Goal: Task Accomplishment & Management: Use online tool/utility

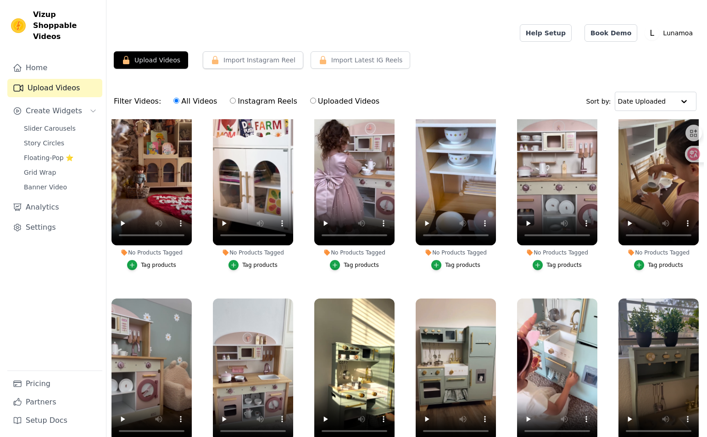
scroll to position [229, 0]
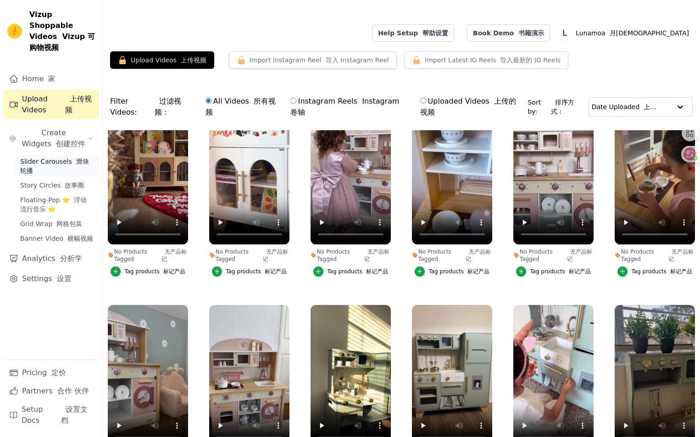
click at [77, 158] on font "滑块轮播" at bounding box center [54, 166] width 69 height 17
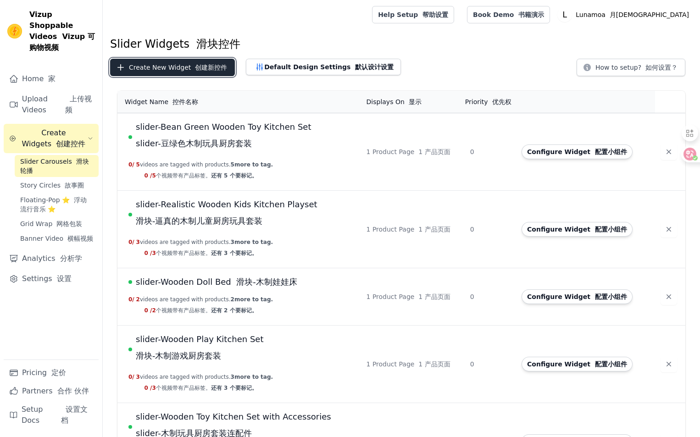
click at [185, 67] on button "Create New Widget 创建新控件" at bounding box center [172, 67] width 125 height 17
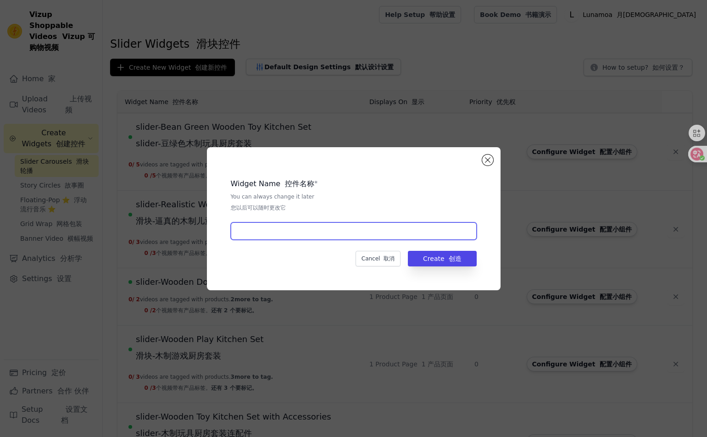
click at [314, 231] on input "text" at bounding box center [354, 230] width 246 height 17
click at [293, 235] on input "text" at bounding box center [354, 230] width 246 height 17
paste input "Ensemble de cuisine en bois vert haricot"
type input "slider-Ensemble de cuisine en bois vert haricot"
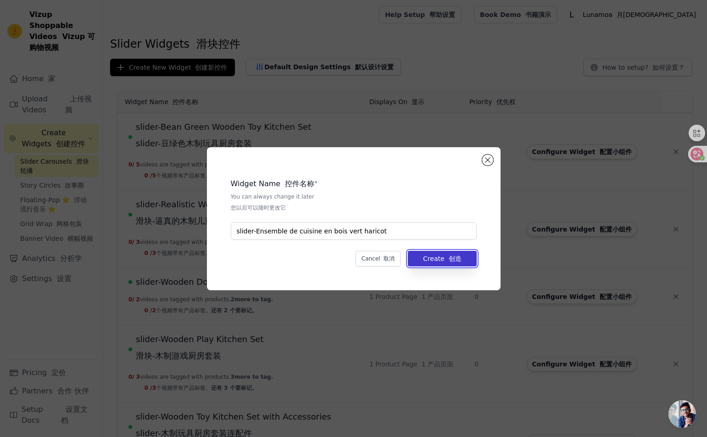
click at [464, 261] on button "Create 创造" at bounding box center [442, 259] width 68 height 16
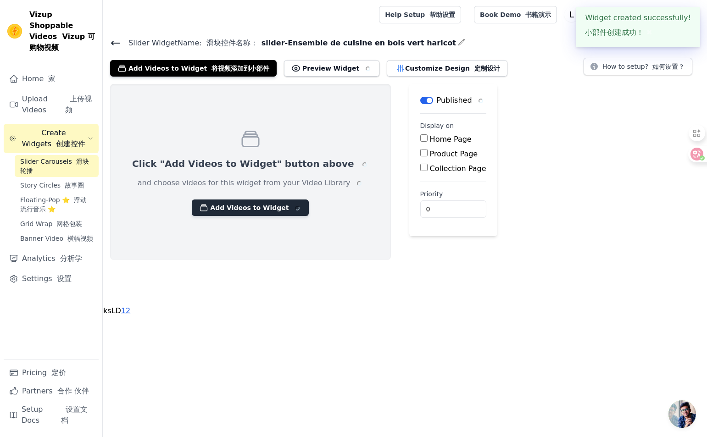
click at [242, 208] on button "Add Videos to Widget" at bounding box center [250, 207] width 117 height 17
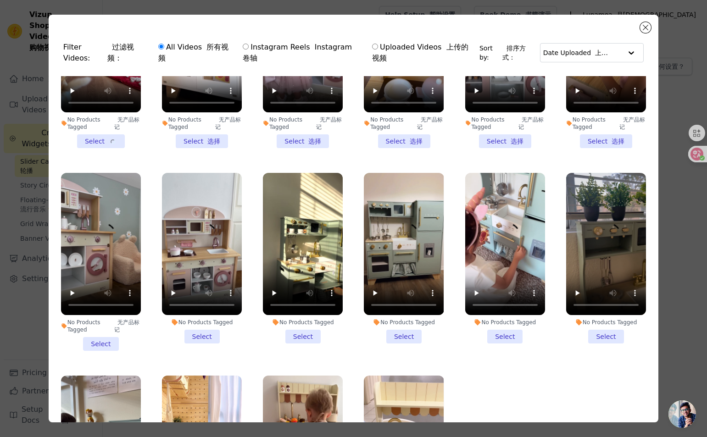
scroll to position [321, 0]
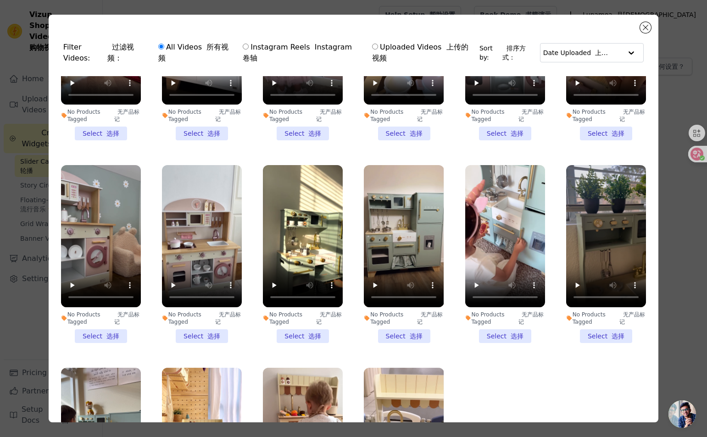
click at [285, 324] on li "No Products Tagged 无产品标记 Select 选择" at bounding box center [303, 254] width 80 height 178
click at [0, 0] on input "No Products Tagged 无产品标记 Select 选择" at bounding box center [0, 0] width 0 height 0
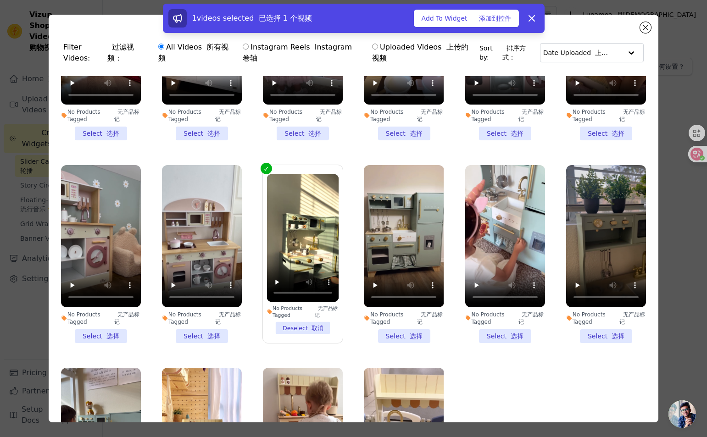
click at [391, 324] on li "No Products Tagged 无产品标记 Select 选择" at bounding box center [404, 254] width 80 height 178
click at [0, 0] on input "No Products Tagged 无产品标记 Select 选择" at bounding box center [0, 0] width 0 height 0
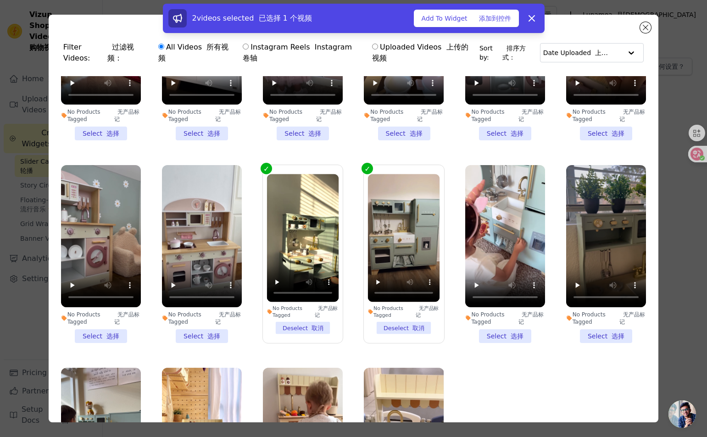
click at [493, 328] on li "No Products Tagged 无产品标记 Select 选择" at bounding box center [505, 254] width 80 height 178
click at [0, 0] on input "No Products Tagged 无产品标记 Select 选择" at bounding box center [0, 0] width 0 height 0
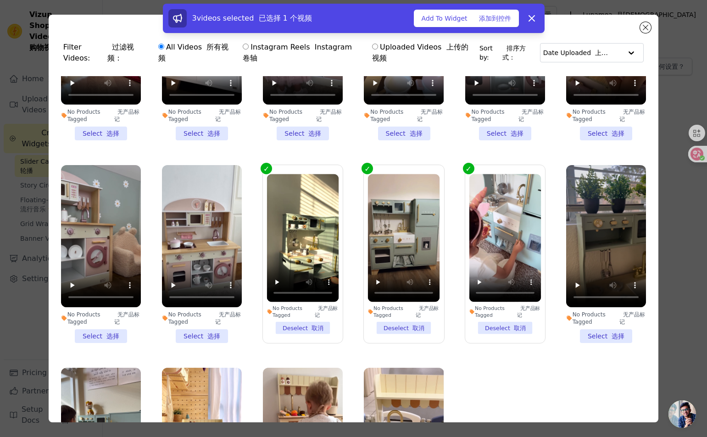
click at [587, 330] on li "No Products Tagged 无产品标记 Select 选择" at bounding box center [606, 254] width 80 height 178
click at [0, 0] on input "No Products Tagged 无产品标记 Select 选择" at bounding box center [0, 0] width 0 height 0
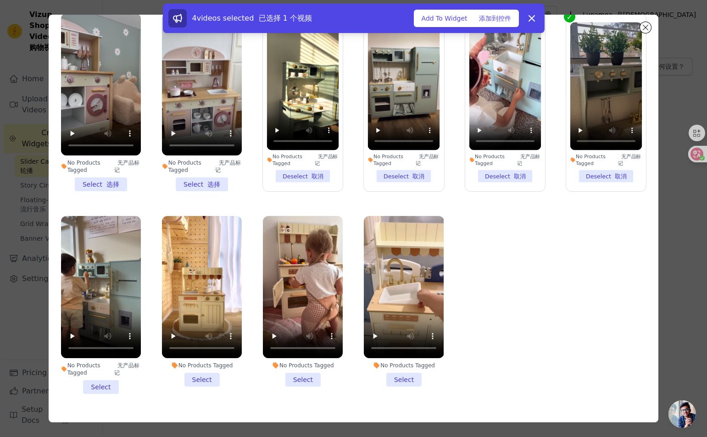
scroll to position [91, 0]
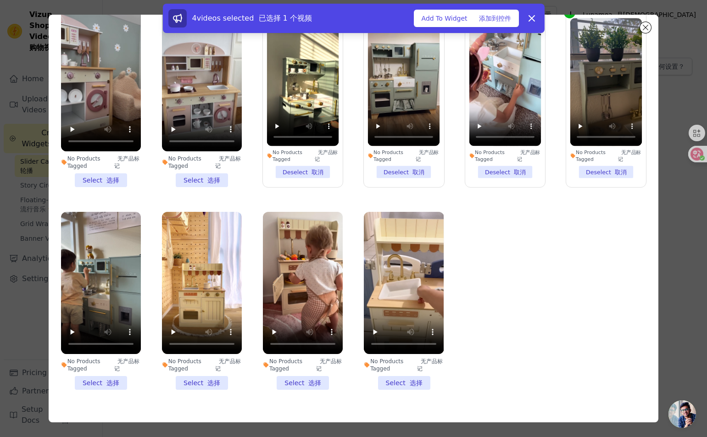
click at [119, 367] on li "No Products Tagged 无产品标记 Select 选择" at bounding box center [101, 301] width 80 height 178
click at [0, 0] on input "No Products Tagged 无产品标记 Select 选择" at bounding box center [0, 0] width 0 height 0
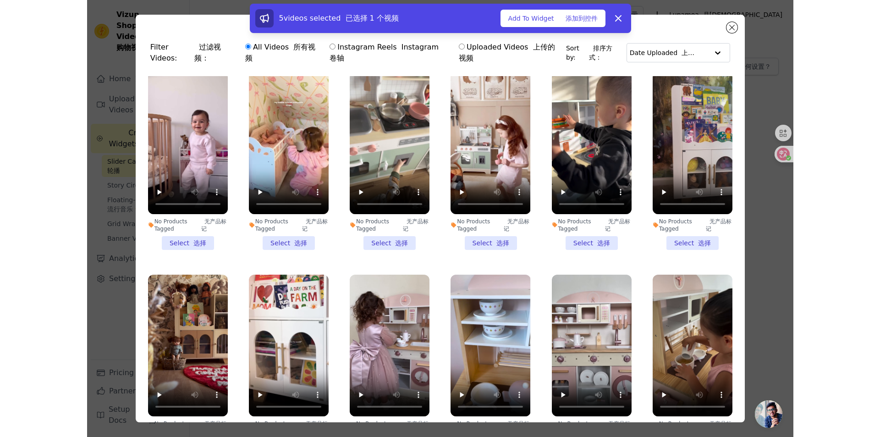
scroll to position [0, 0]
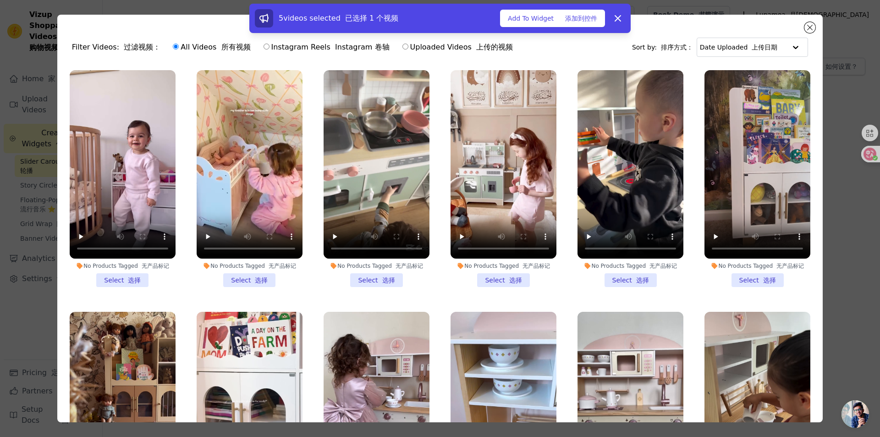
click at [566, 21] on font "添加到控件" at bounding box center [581, 18] width 32 height 7
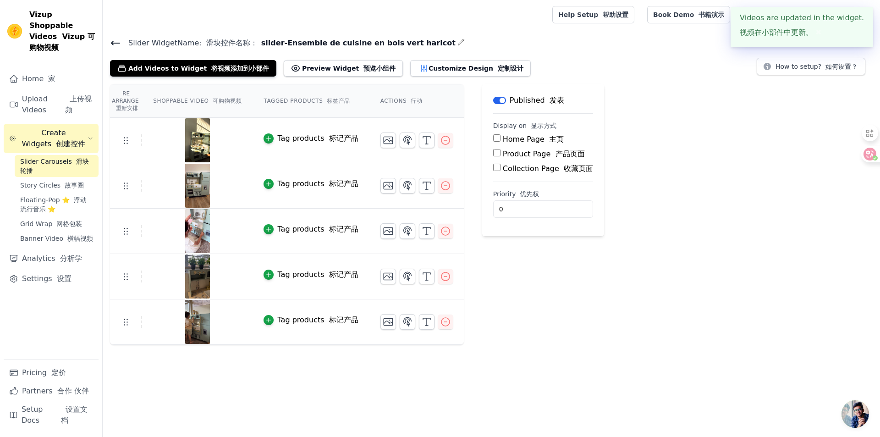
click at [496, 154] on input "Product Page 产品页面" at bounding box center [496, 152] width 7 height 7
checkbox input "true"
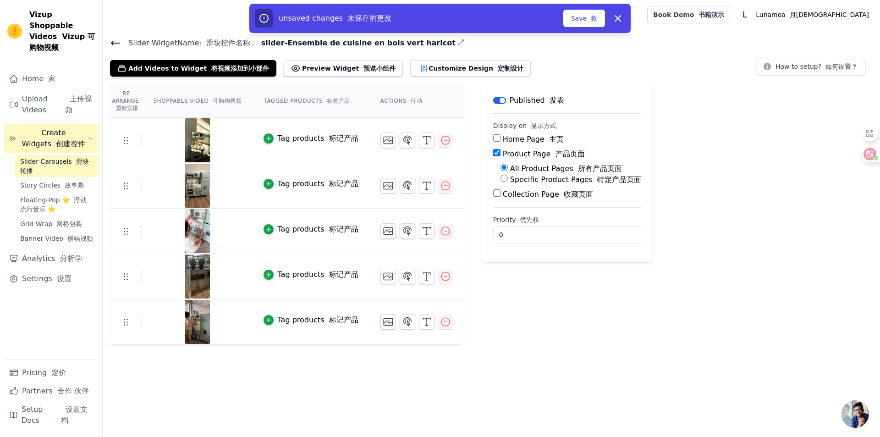
click at [503, 180] on input "Specific Product Pages 特定产品页面" at bounding box center [504, 178] width 7 height 7
radio input "true"
click at [560, 197] on font "选择产品" at bounding box center [573, 200] width 26 height 7
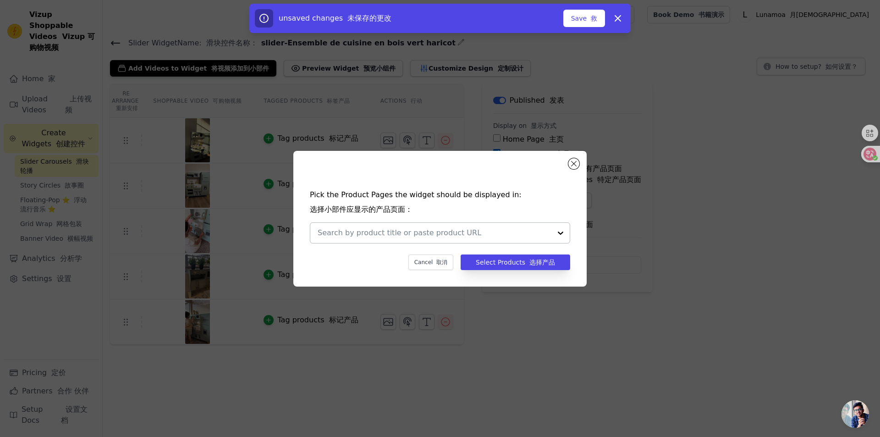
click at [535, 233] on input "text" at bounding box center [435, 232] width 234 height 11
click at [486, 229] on input "text" at bounding box center [435, 232] width 234 height 11
paste input "[URL][DOMAIN_NAME]"
type input "[URL][DOMAIN_NAME]"
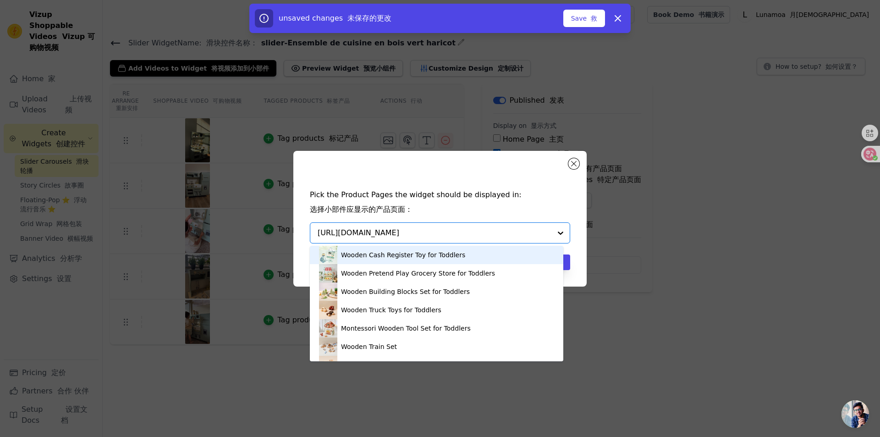
scroll to position [0, 42]
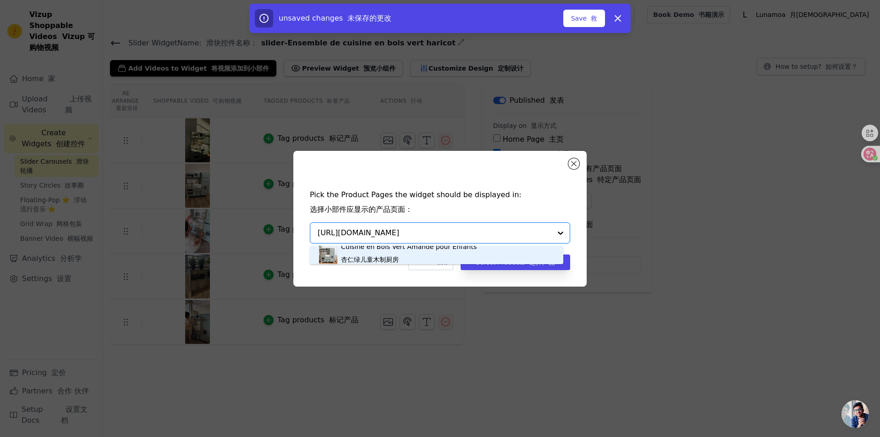
click at [439, 256] on div "Cuisine en Bois Vert Amande pour Enfants 杏仁绿儿童木制厨房" at bounding box center [409, 255] width 136 height 26
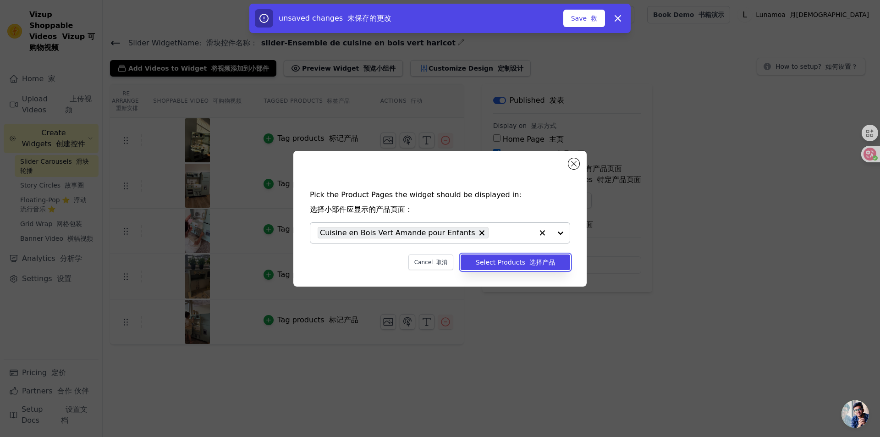
click at [531, 263] on font "选择产品" at bounding box center [543, 262] width 26 height 7
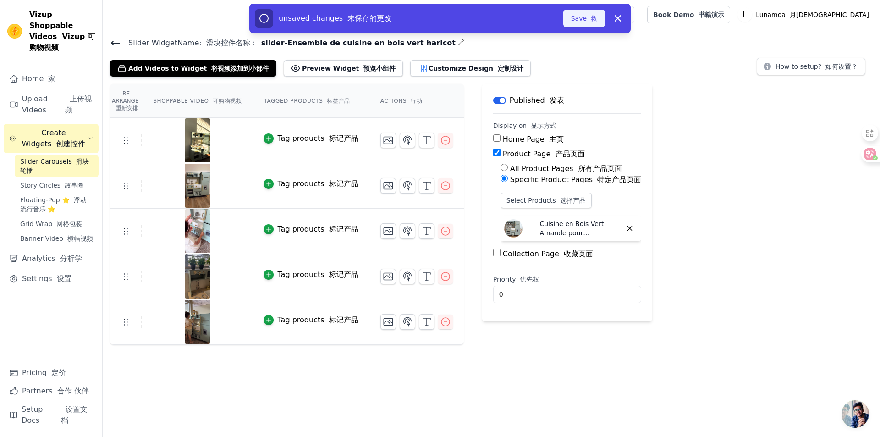
click at [576, 17] on button "Save 救" at bounding box center [585, 18] width 42 height 17
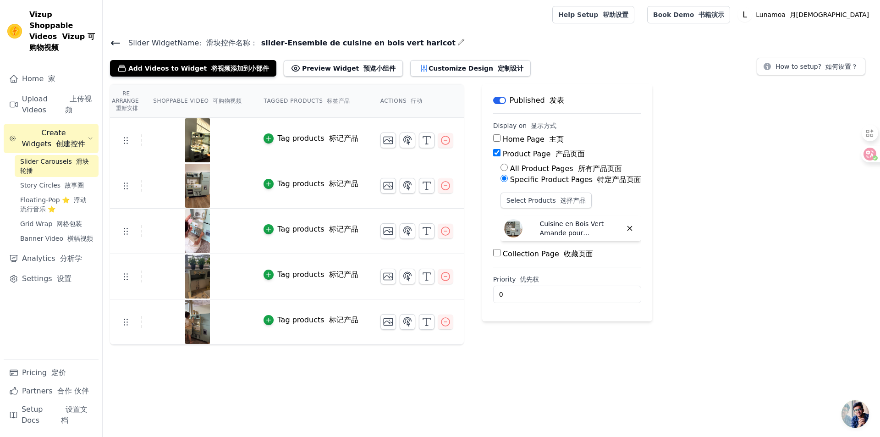
click at [699, 235] on div "Re Arrange 重新安排 Shoppable Video 可购物视频 Tagged Products 标签产品 Actions 行动 Tag produ…" at bounding box center [492, 214] width 778 height 261
click at [69, 128] on span "Create Widgets 创建控件" at bounding box center [54, 138] width 68 height 22
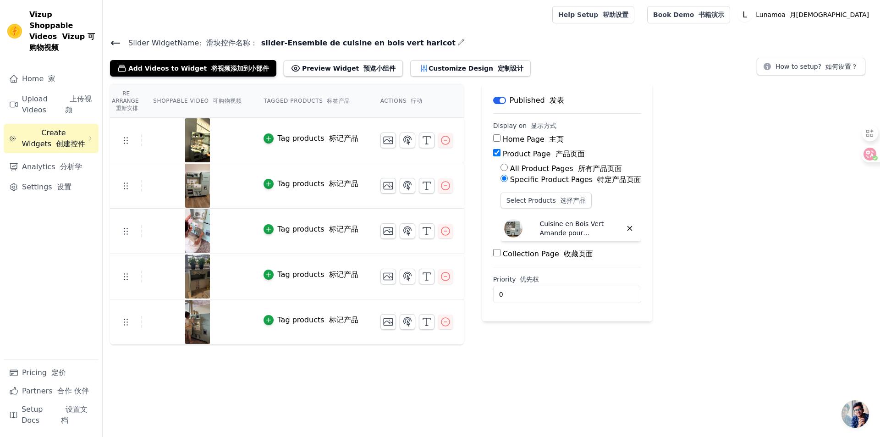
click at [72, 127] on span "Create Widgets 创建控件" at bounding box center [54, 138] width 68 height 22
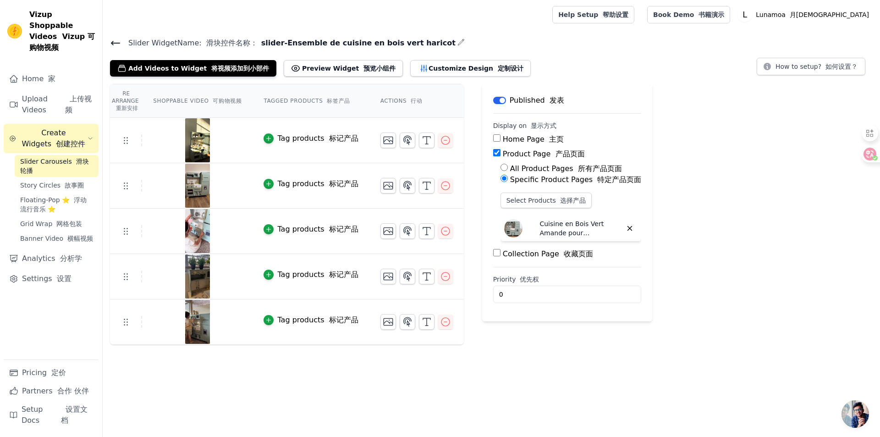
click at [64, 158] on span "Slider Carousels 滑块轮播" at bounding box center [56, 166] width 73 height 18
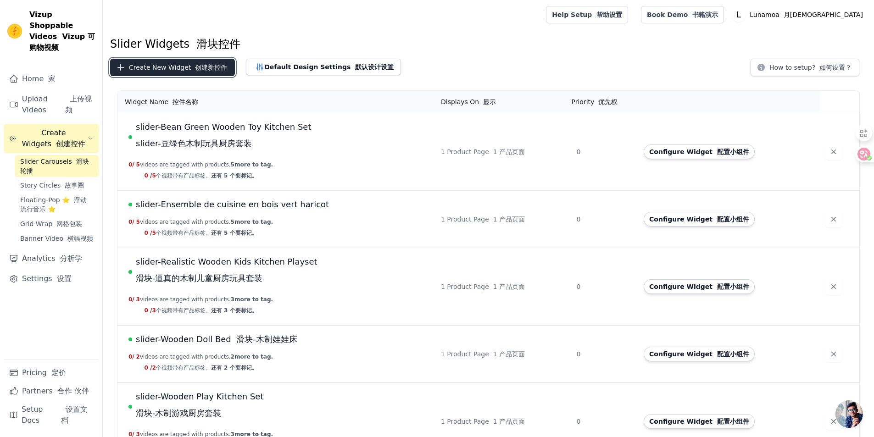
click at [196, 67] on font "创建新控件" at bounding box center [211, 67] width 32 height 7
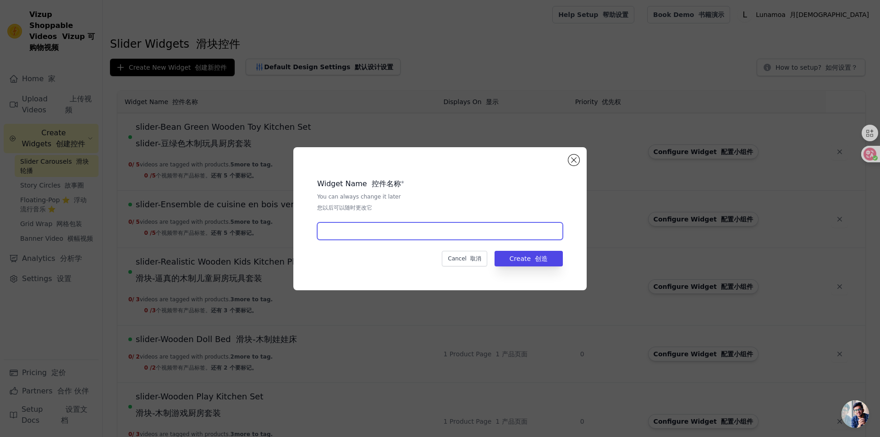
click at [376, 233] on input "text" at bounding box center [440, 230] width 246 height 17
paste input "Cuisine en Bois Réaliste pour Enfants"
type input "slider-Cuisine en Bois Réaliste pour Enfants"
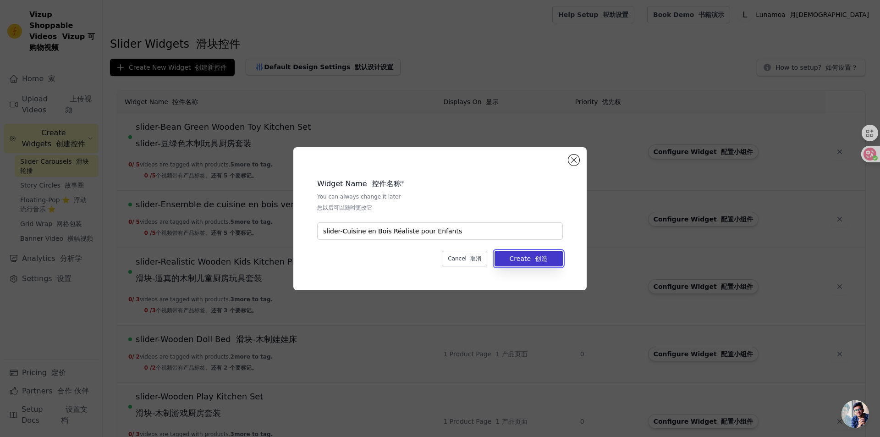
click at [524, 258] on button "Create 创造" at bounding box center [529, 259] width 68 height 16
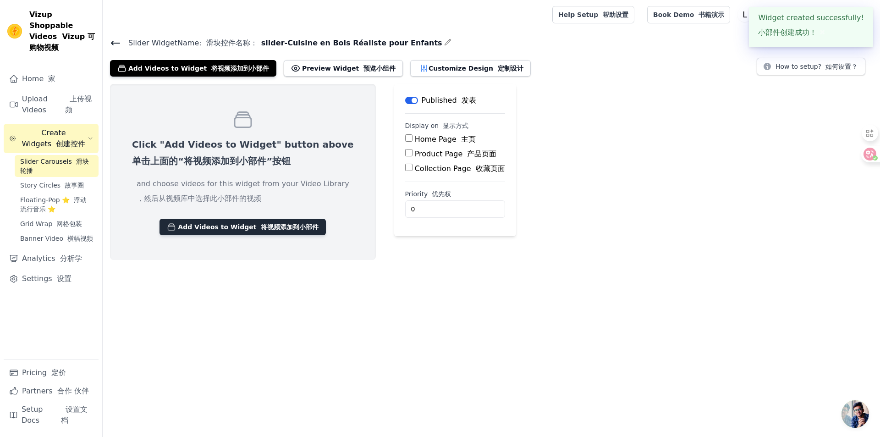
click at [261, 227] on font "将视频添加到小部件" at bounding box center [290, 226] width 58 height 7
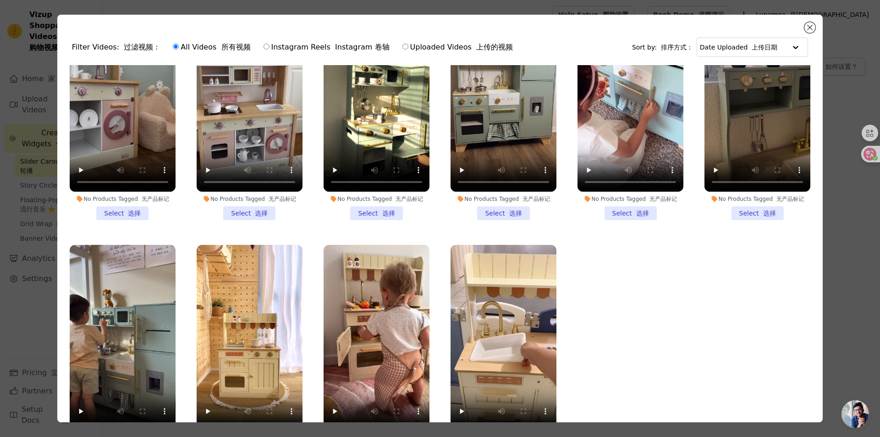
scroll to position [80, 0]
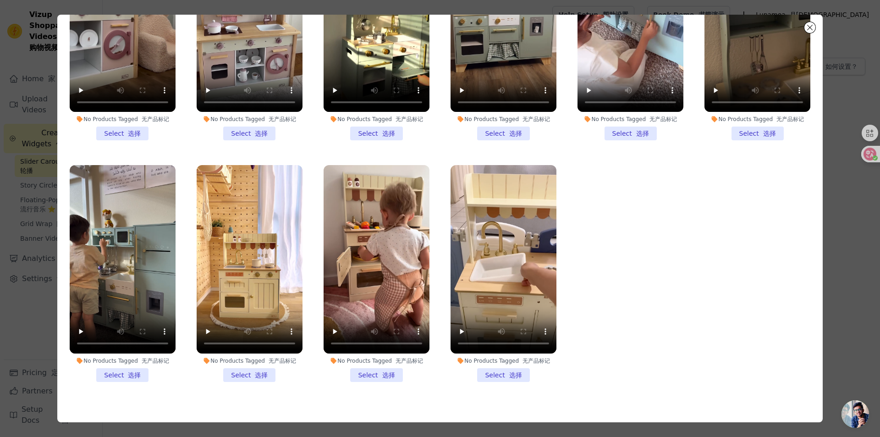
click at [269, 360] on li "No Products Tagged 无产品标记 Select 选择" at bounding box center [250, 273] width 106 height 217
click at [0, 0] on input "No Products Tagged 无产品标记 Select 选择" at bounding box center [0, 0] width 0 height 0
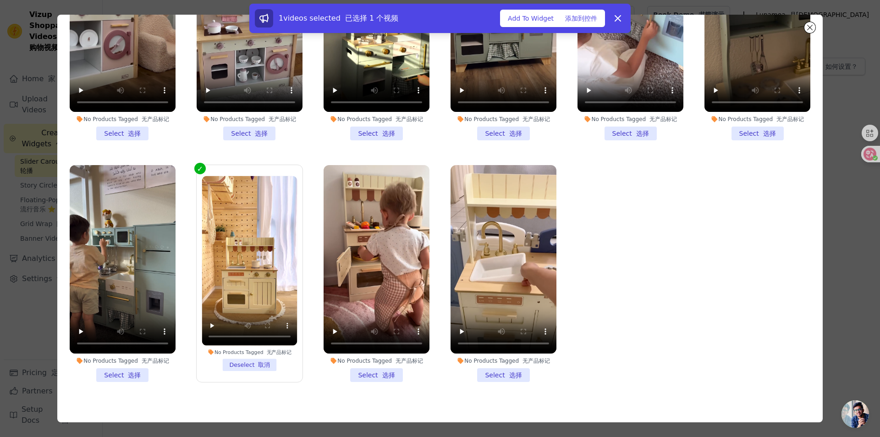
click at [392, 363] on li "No Products Tagged 无产品标记 Select 选择" at bounding box center [377, 273] width 106 height 217
click at [0, 0] on input "No Products Tagged 无产品标记 Select 选择" at bounding box center [0, 0] width 0 height 0
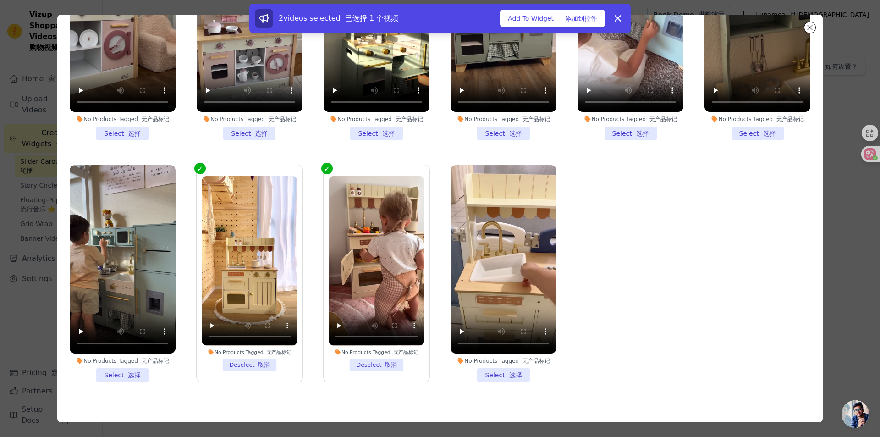
click at [498, 357] on li "No Products Tagged 无产品标记 Select 选择" at bounding box center [504, 273] width 106 height 217
click at [0, 0] on input "No Products Tagged 无产品标记 Select 选择" at bounding box center [0, 0] width 0 height 0
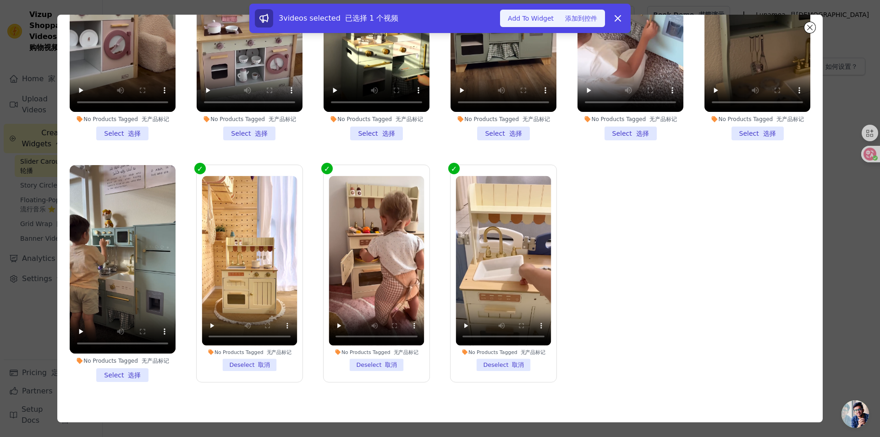
click at [574, 16] on font "添加到控件" at bounding box center [581, 18] width 32 height 7
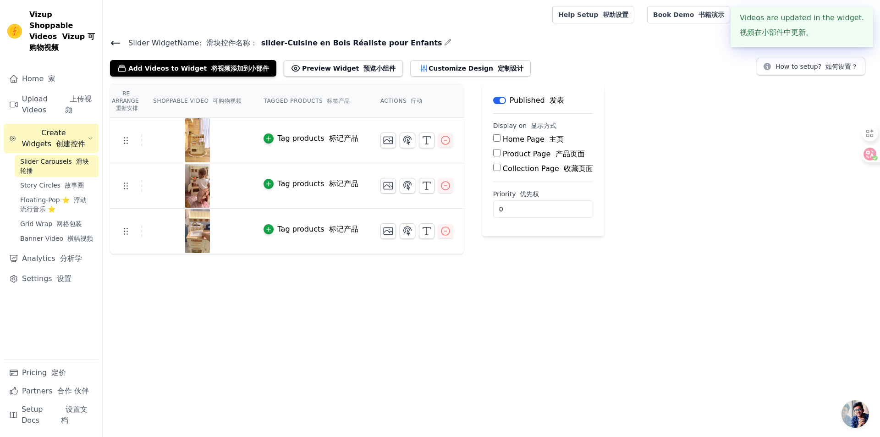
click at [493, 152] on input "Product Page 产品页面" at bounding box center [496, 152] width 7 height 7
checkbox input "true"
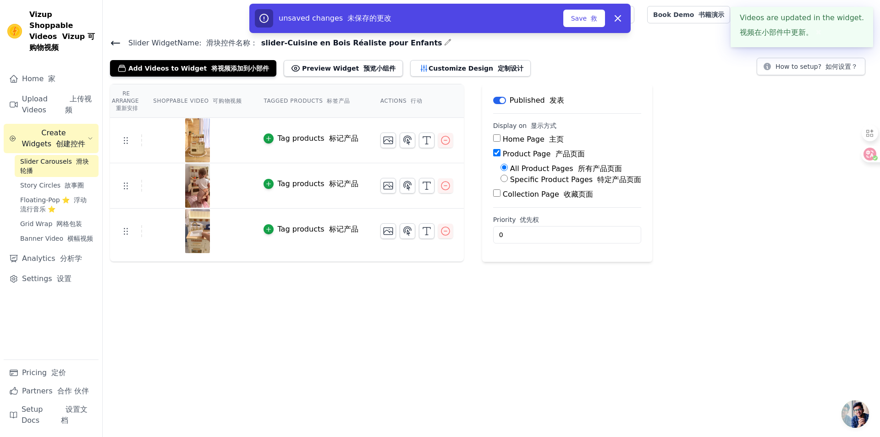
drag, startPoint x: 498, startPoint y: 178, endPoint x: 501, endPoint y: 185, distance: 7.4
click at [501, 178] on input "Specific Product Pages 特定产品页面" at bounding box center [504, 178] width 7 height 7
radio input "true"
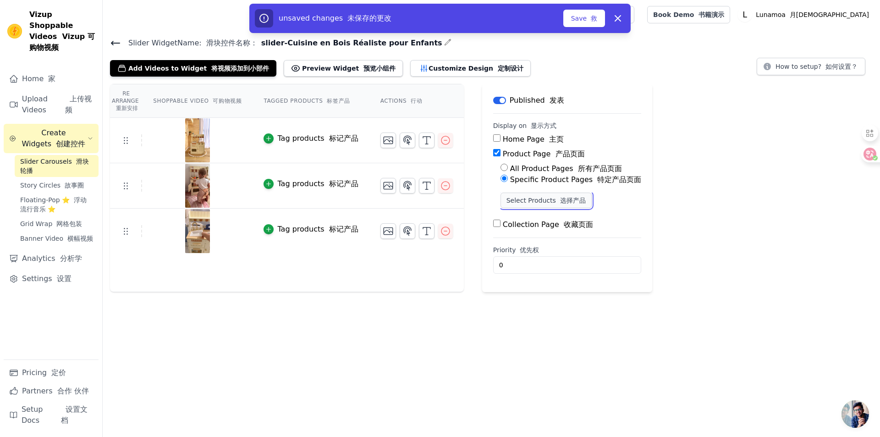
click at [527, 201] on button "Select Products 选择产品" at bounding box center [546, 201] width 91 height 16
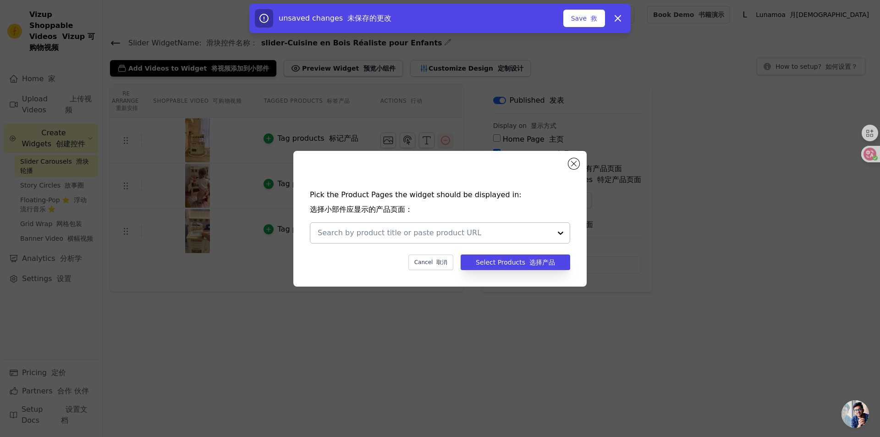
click at [381, 230] on input "text" at bounding box center [435, 232] width 234 height 11
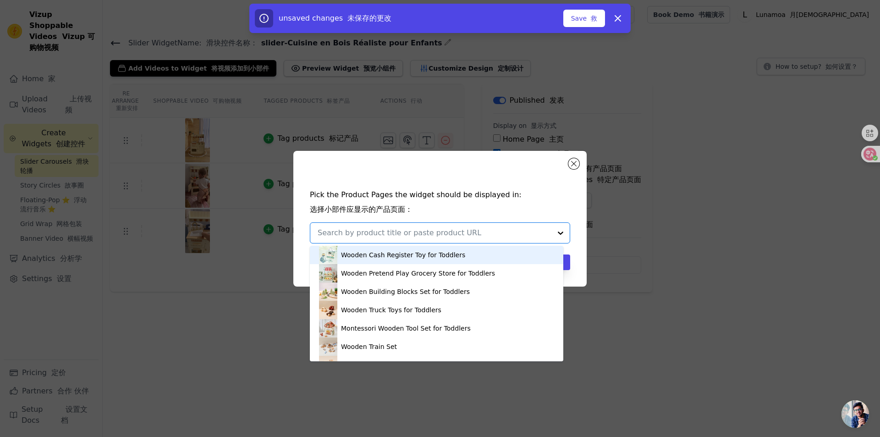
paste input "[URL][DOMAIN_NAME]"
type input "[URL][DOMAIN_NAME]"
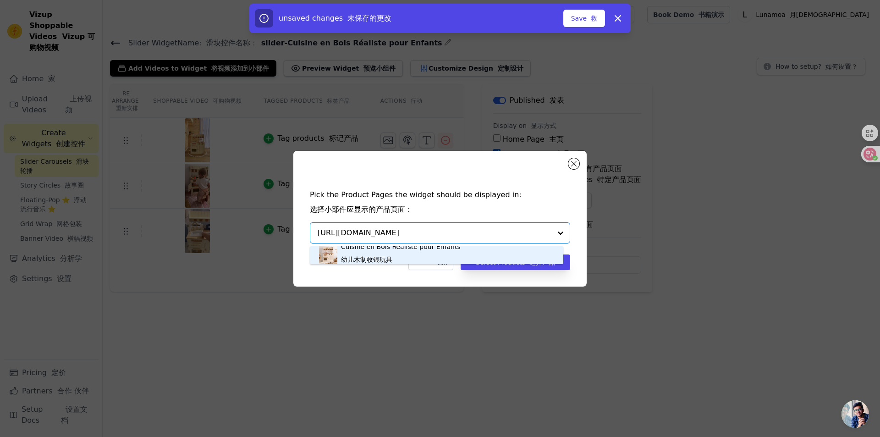
click at [383, 257] on font "幼儿木制收银玩具" at bounding box center [366, 259] width 51 height 7
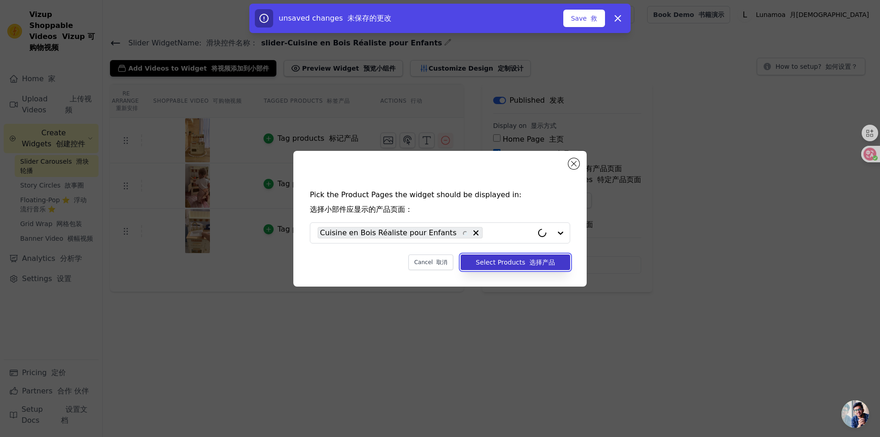
click at [508, 264] on button "Select Products 选择产品" at bounding box center [516, 262] width 110 height 16
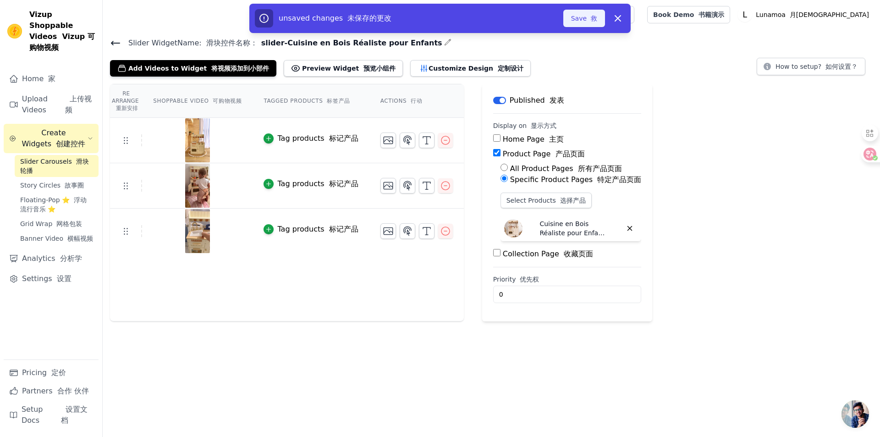
click at [588, 17] on font "button" at bounding box center [589, 18] width 4 height 7
